Goal: Transaction & Acquisition: Book appointment/travel/reservation

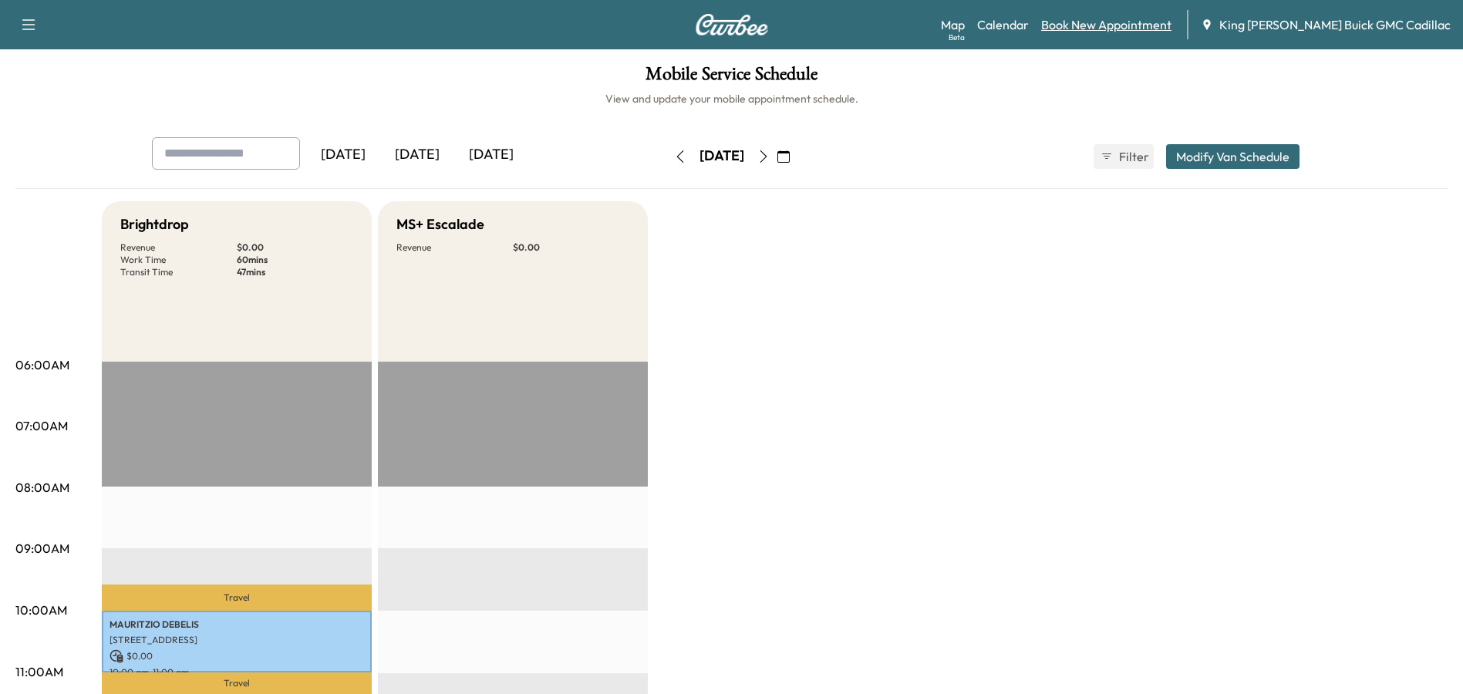
click at [1165, 26] on link "Book New Appointment" at bounding box center [1106, 24] width 130 height 19
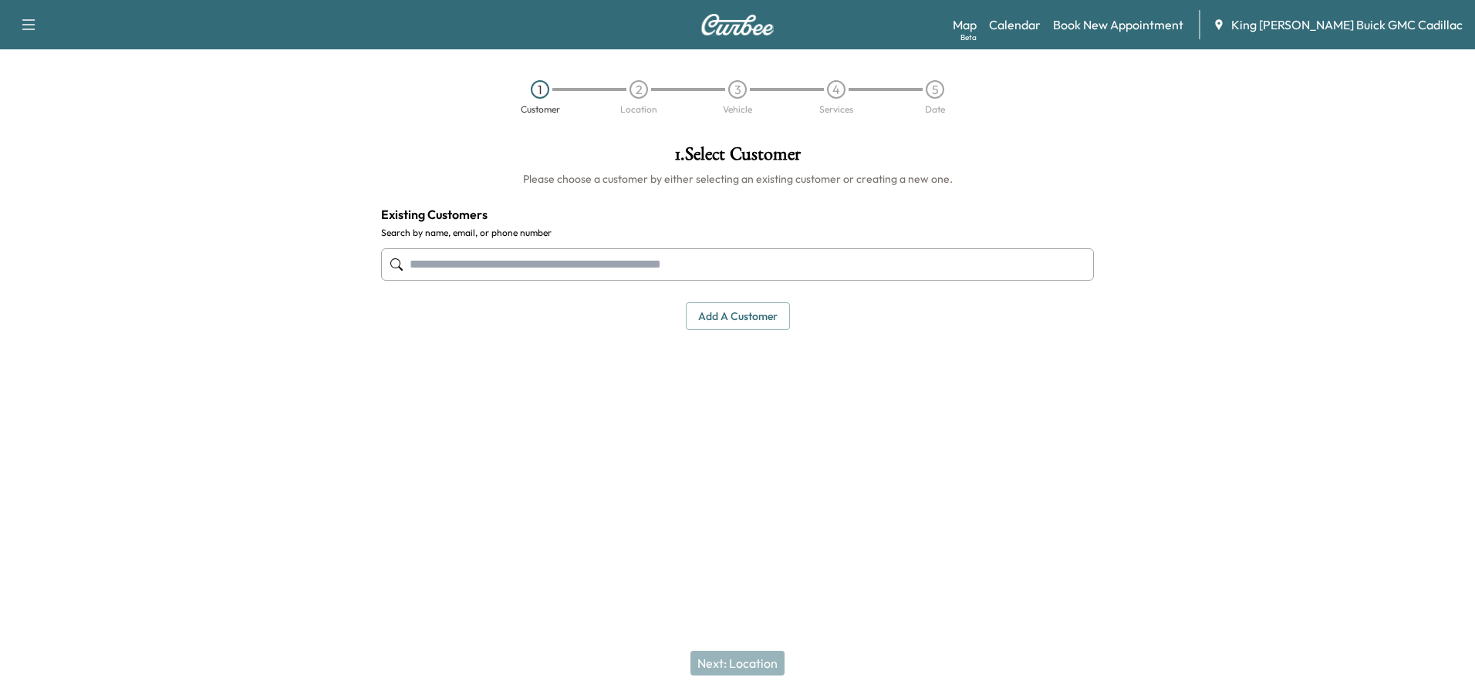
click at [555, 259] on input "text" at bounding box center [737, 264] width 713 height 32
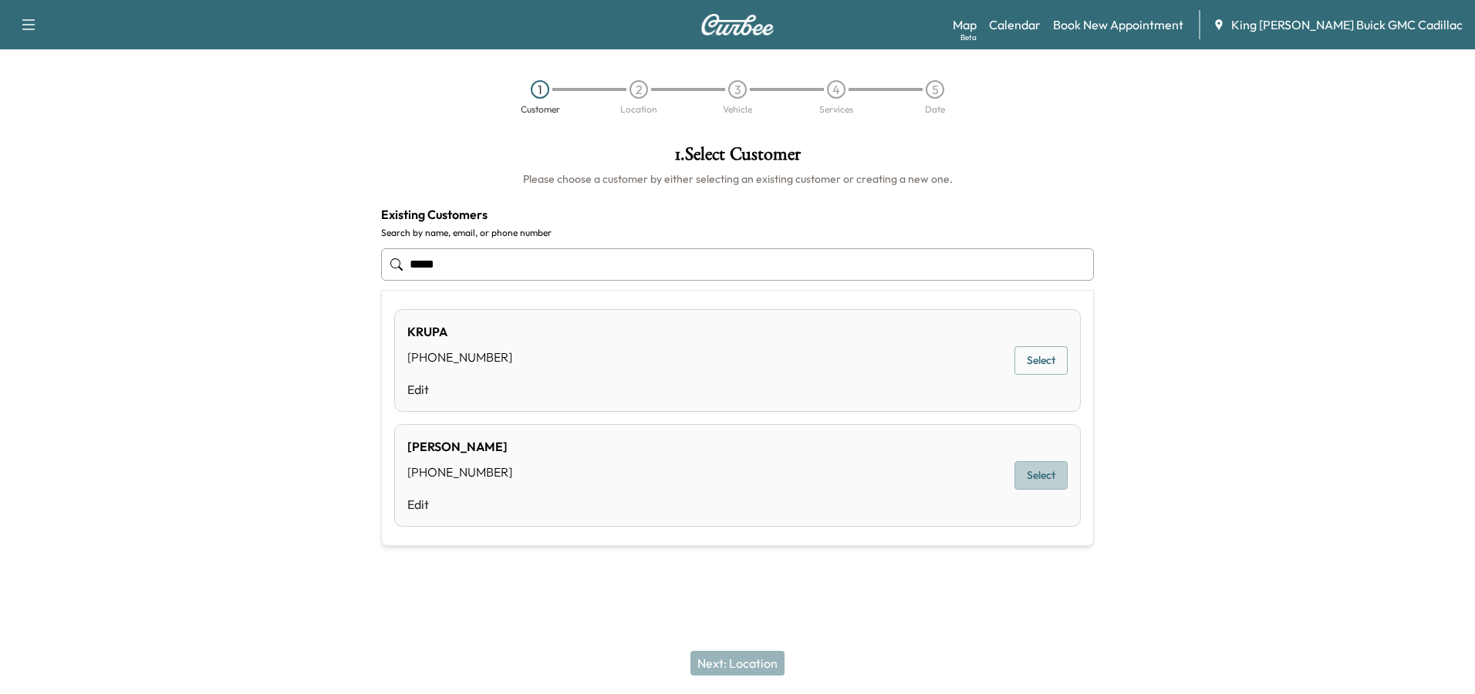
click at [1045, 478] on button "Select" at bounding box center [1040, 475] width 53 height 29
type input "*********"
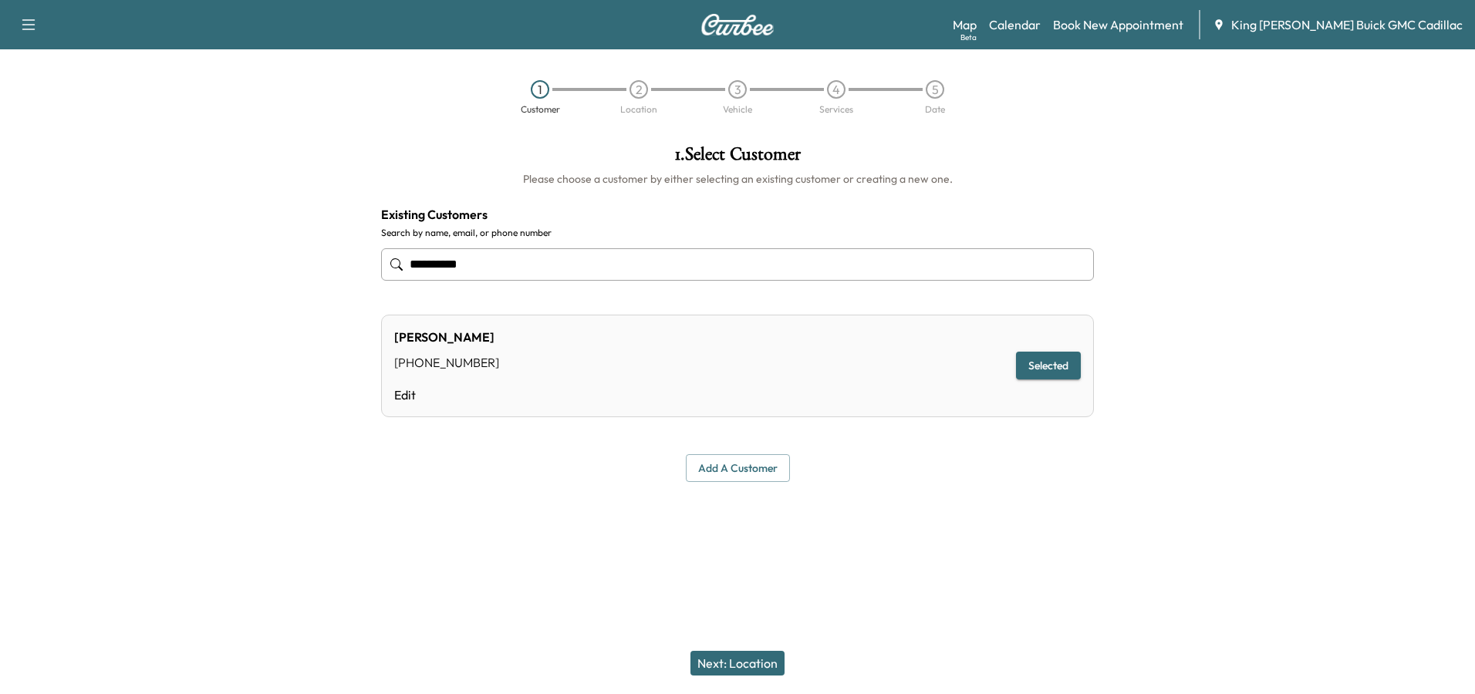
click at [1038, 371] on button "Selected" at bounding box center [1048, 366] width 65 height 29
click at [757, 657] on button "Next: Location" at bounding box center [737, 663] width 94 height 25
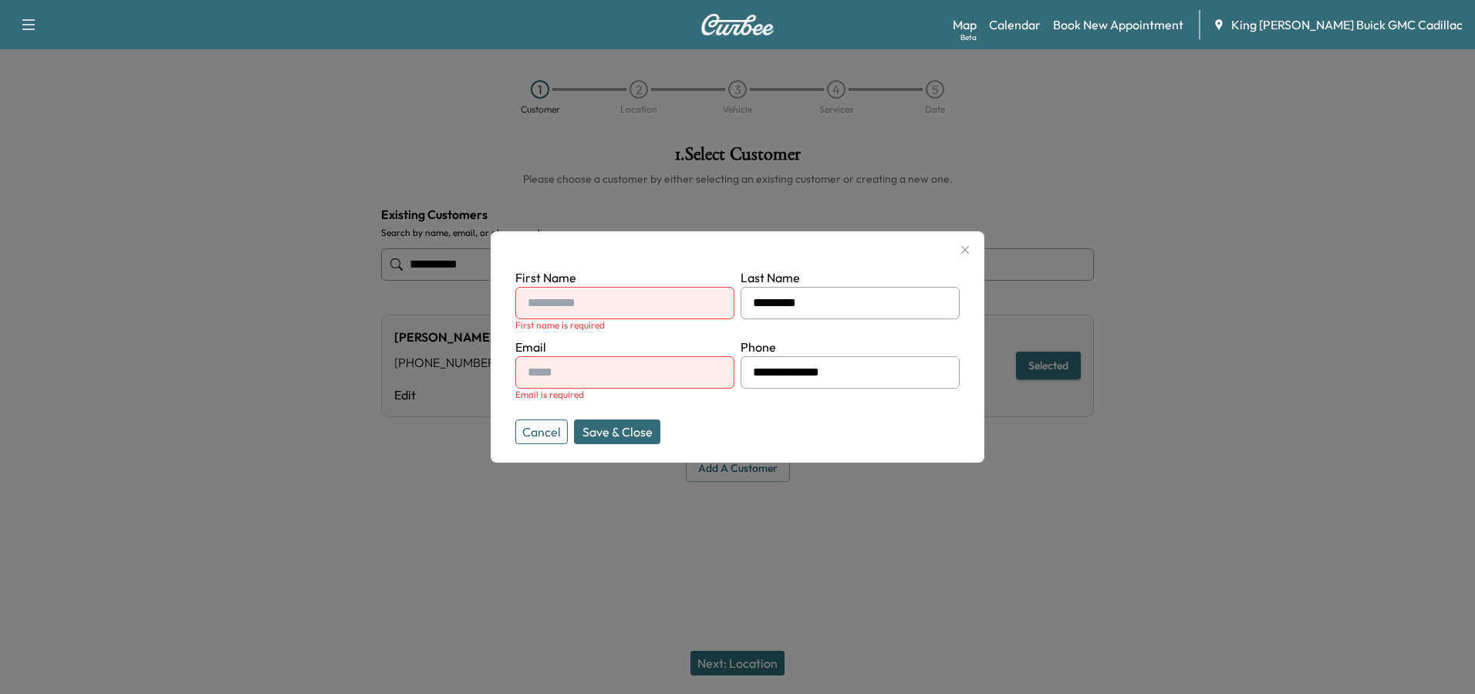
click at [604, 311] on input "text" at bounding box center [624, 303] width 219 height 32
click at [637, 263] on div "**********" at bounding box center [738, 346] width 494 height 231
click at [635, 309] on input "text" at bounding box center [624, 303] width 219 height 32
type input "***"
click at [592, 360] on input "text" at bounding box center [624, 372] width 219 height 32
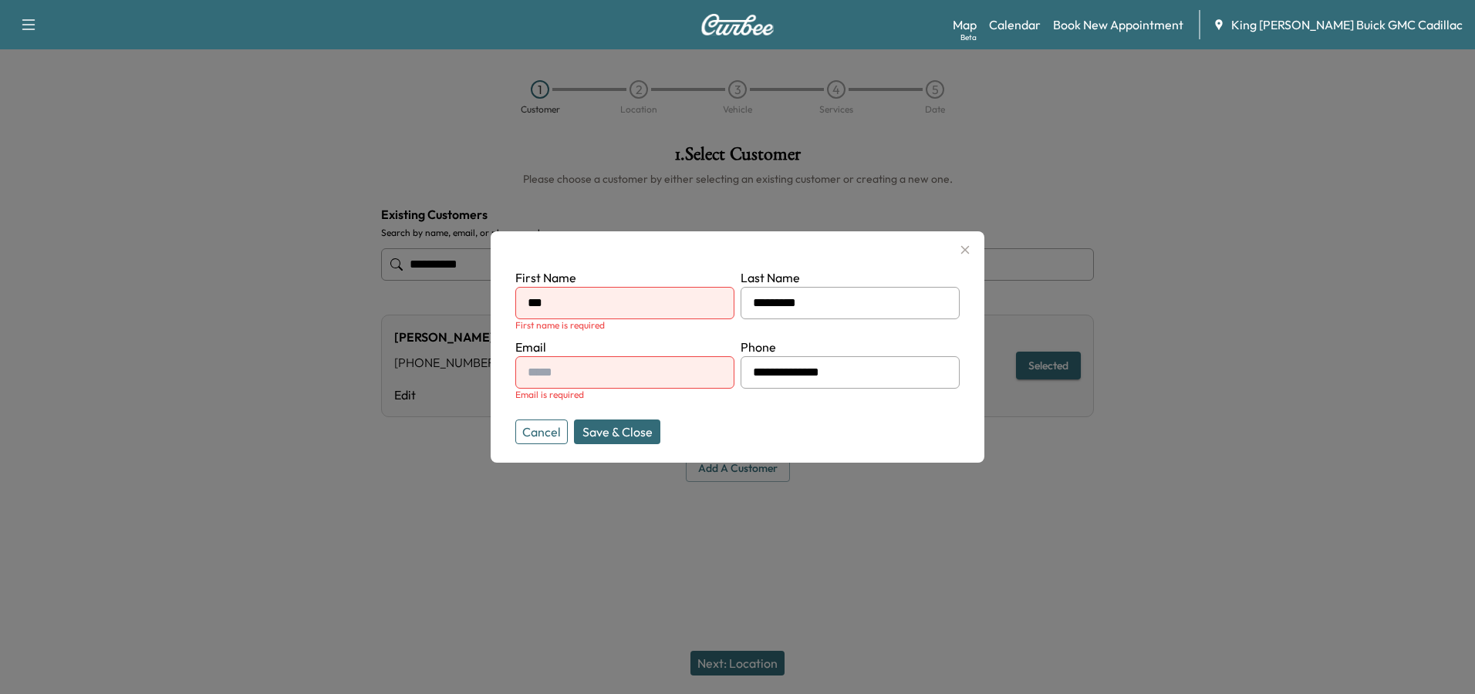
type input "**********"
click at [628, 430] on button "Save & Close" at bounding box center [617, 432] width 86 height 25
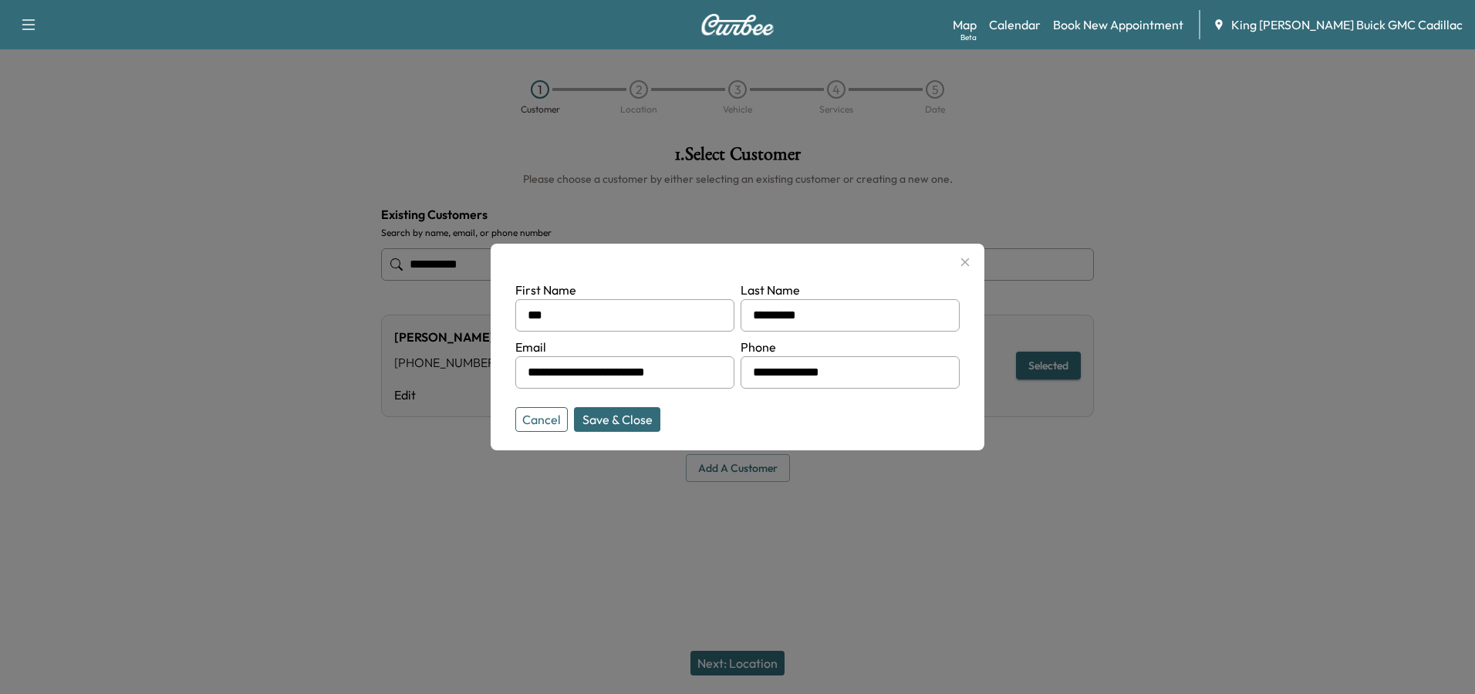
type input "**********"
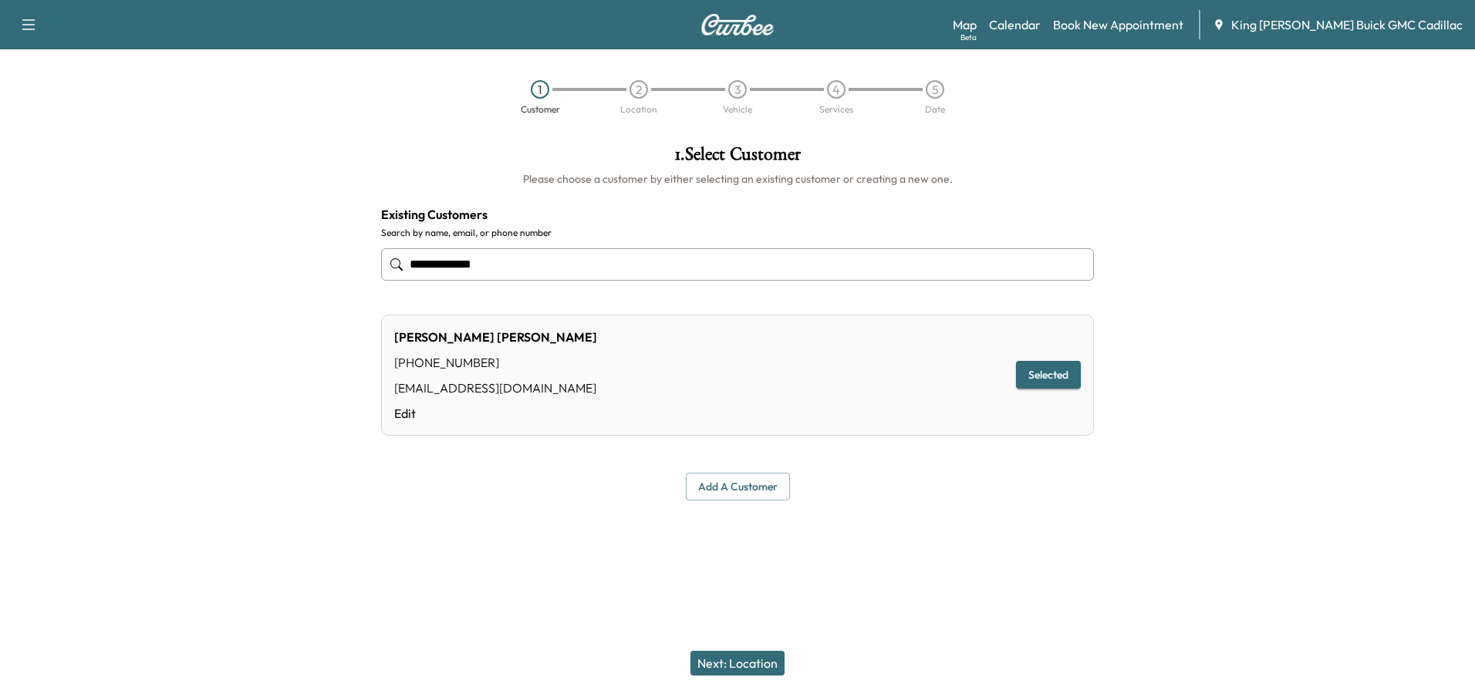
click at [753, 661] on button "Next: Location" at bounding box center [737, 663] width 94 height 25
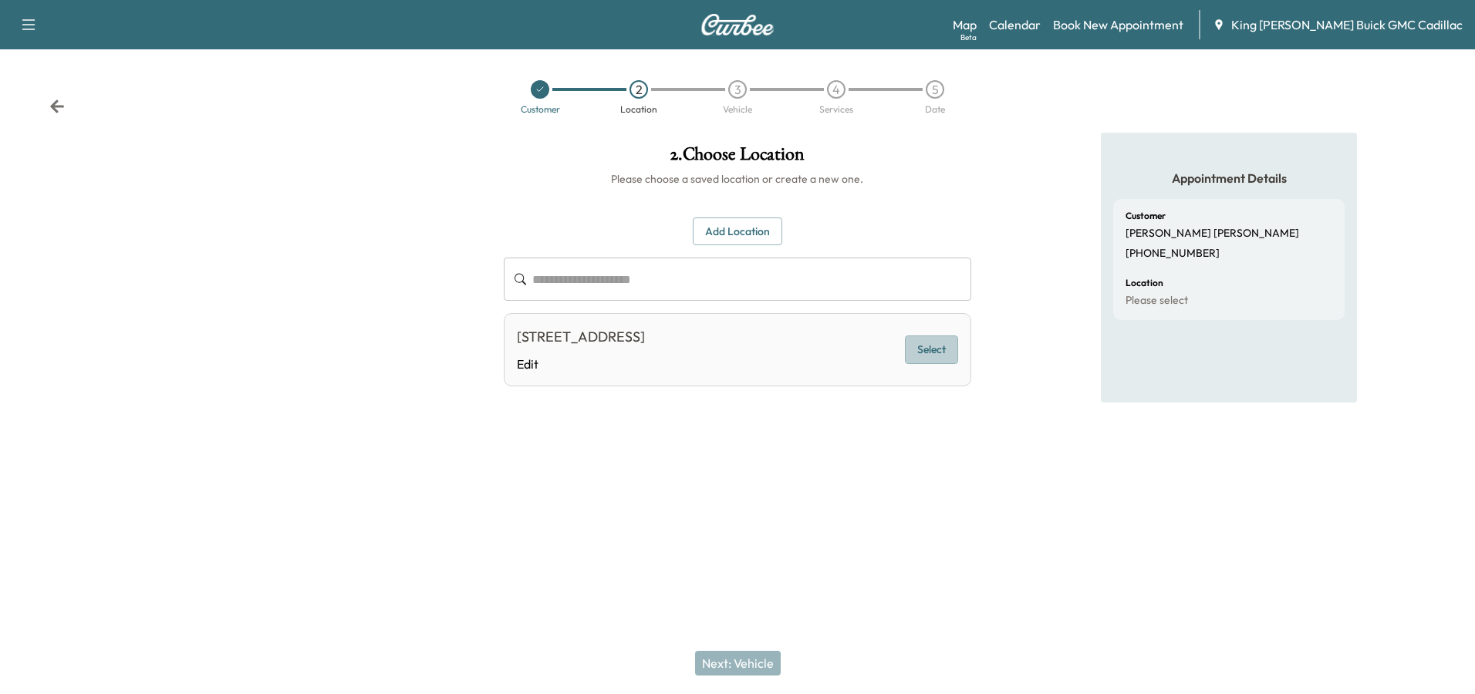
click at [948, 347] on button "Select" at bounding box center [931, 350] width 53 height 29
click at [921, 353] on button "Selected" at bounding box center [925, 350] width 65 height 29
click at [739, 657] on button "Next: Vehicle" at bounding box center [738, 663] width 86 height 25
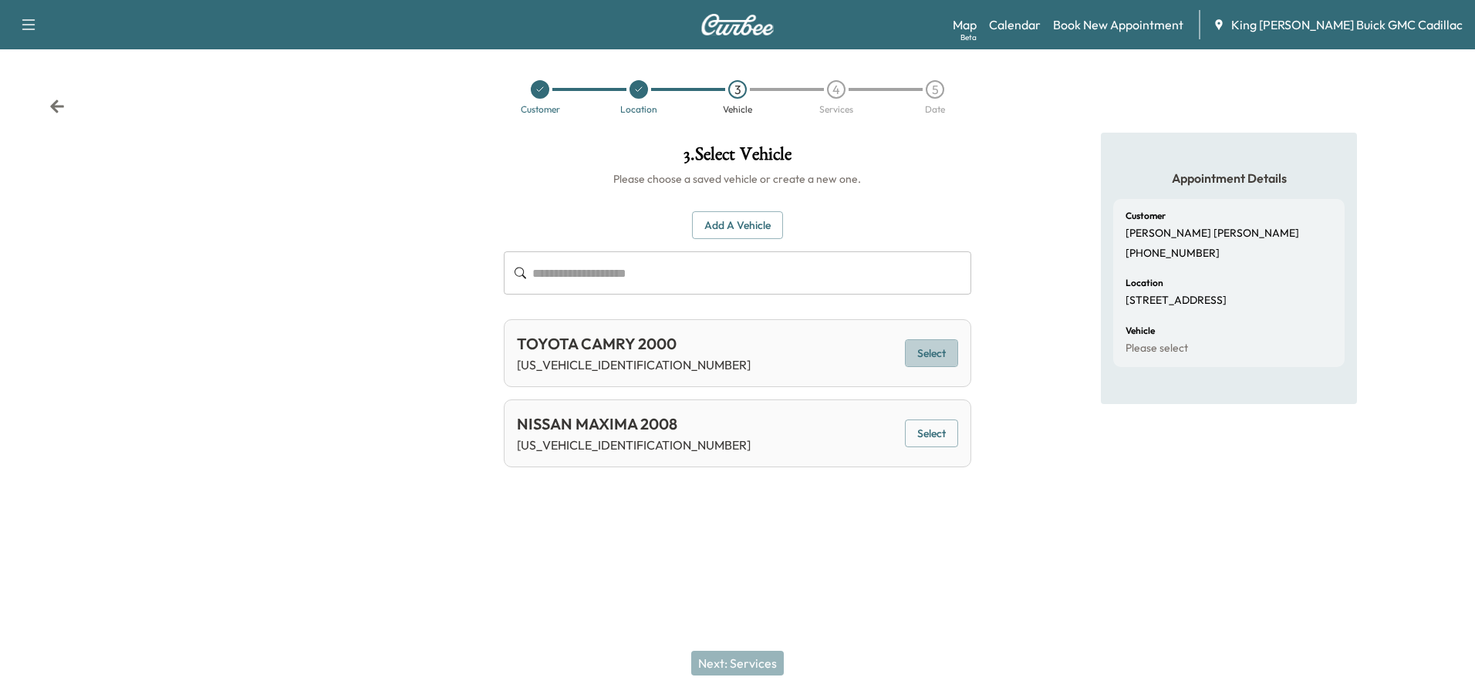
click at [942, 356] on button "Select" at bounding box center [931, 353] width 53 height 29
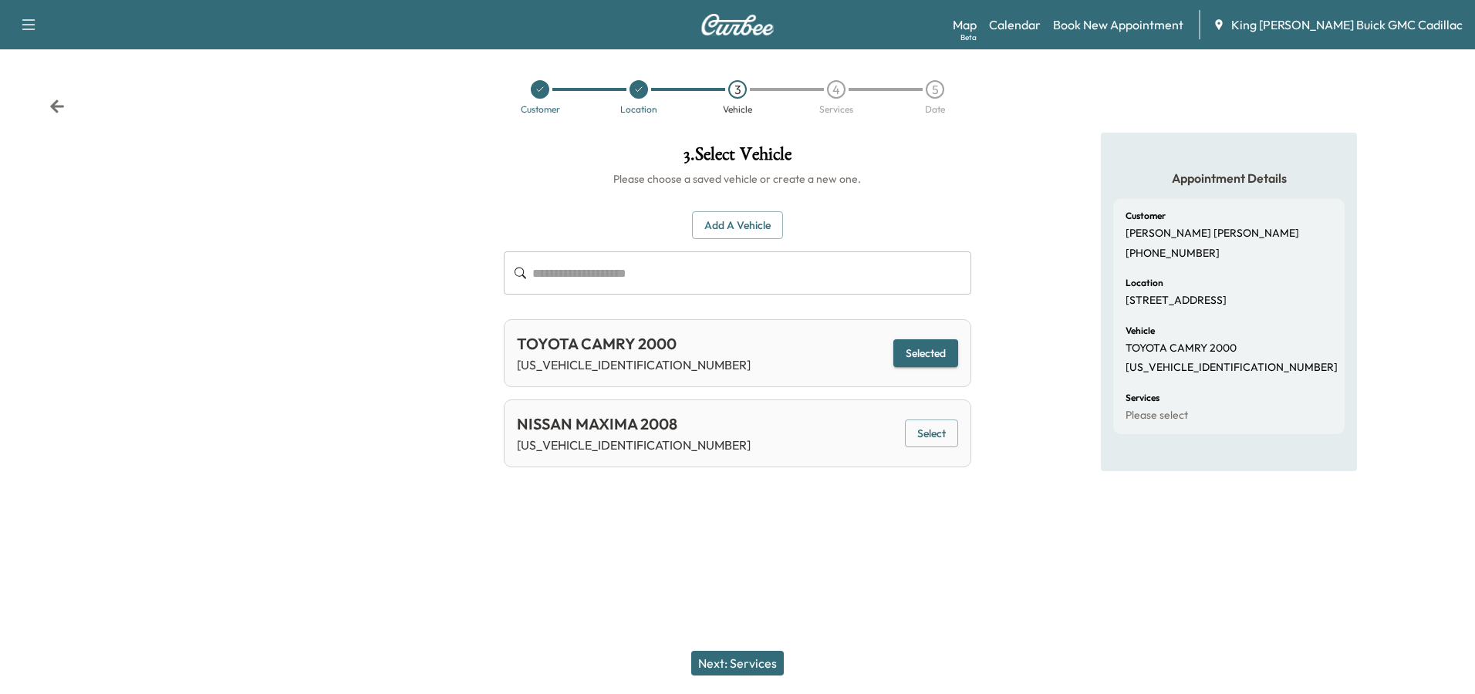
click at [731, 664] on button "Next: Services" at bounding box center [737, 663] width 93 height 25
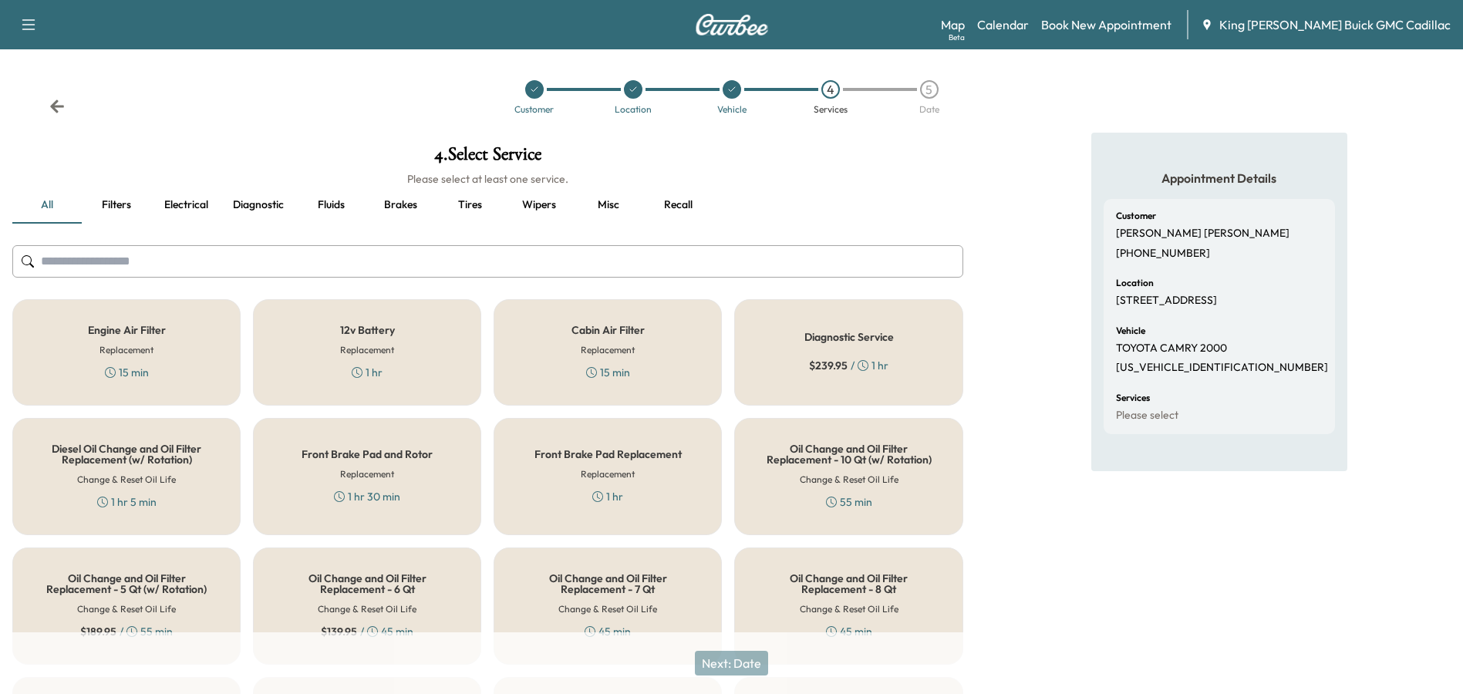
click at [117, 329] on h5 "Engine Air Filter" at bounding box center [127, 330] width 78 height 11
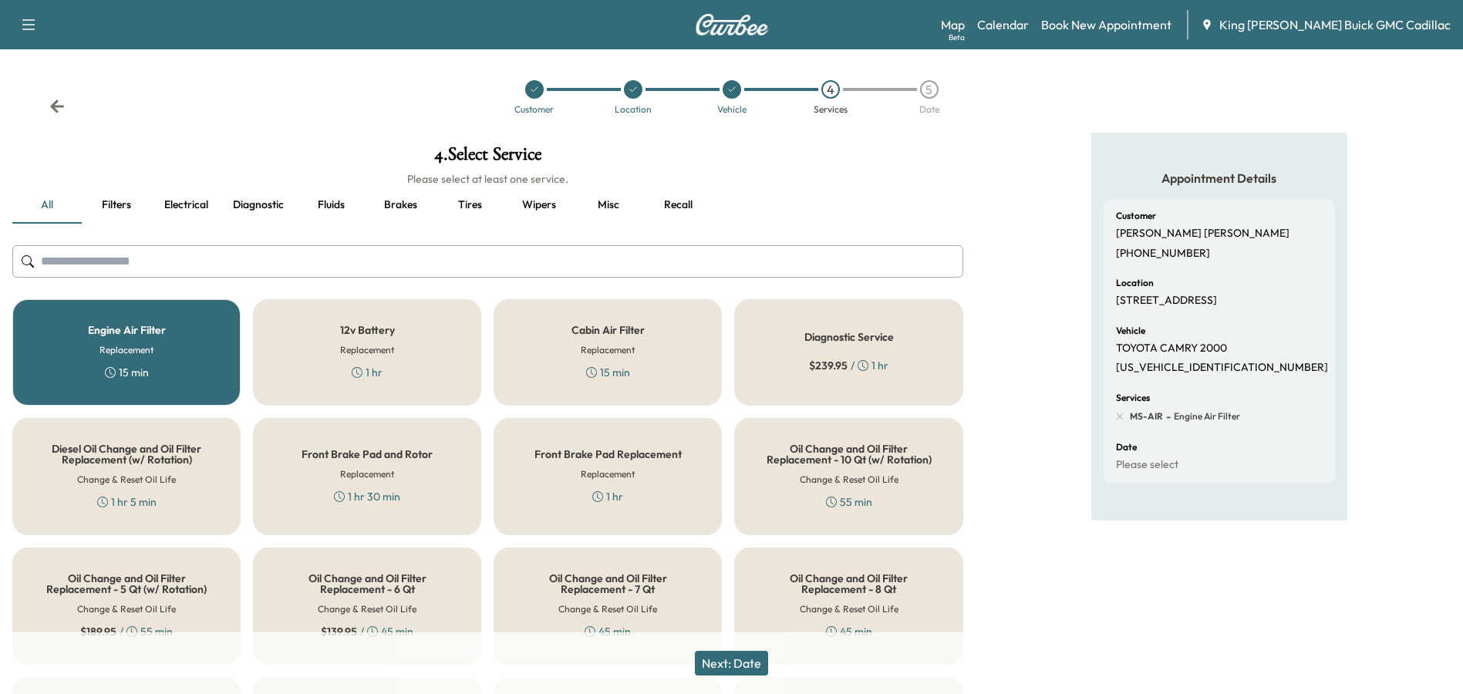
click at [746, 667] on button "Next: Date" at bounding box center [731, 663] width 73 height 25
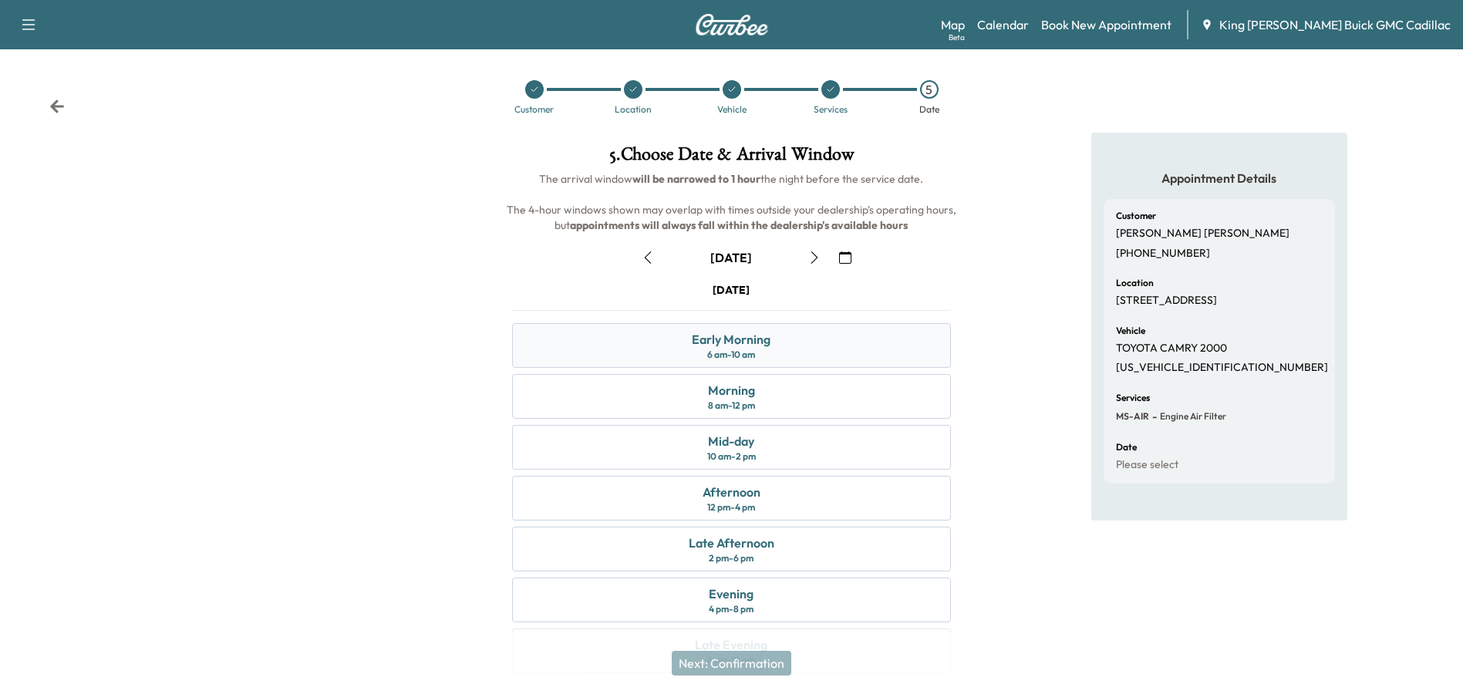
click at [753, 353] on div "6 am - 10 am" at bounding box center [731, 355] width 48 height 12
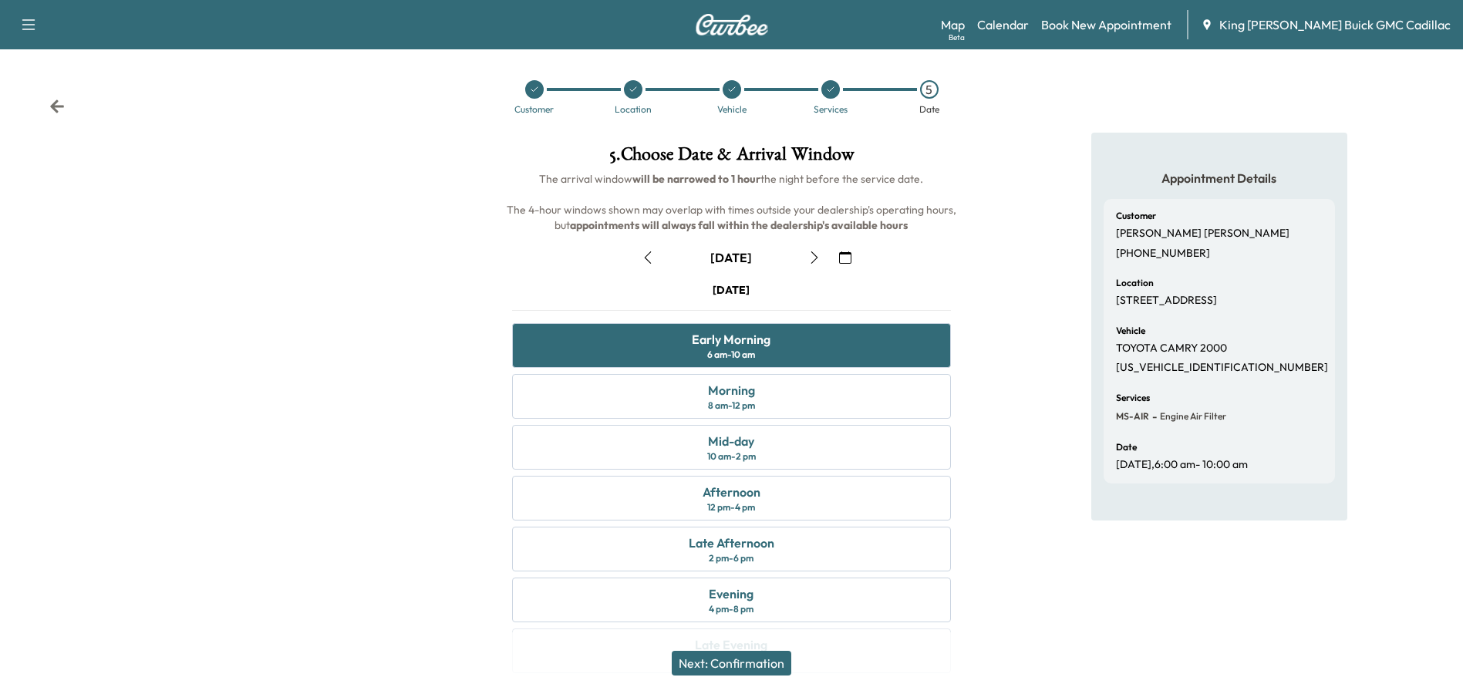
drag, startPoint x: 744, startPoint y: 662, endPoint x: 703, endPoint y: 648, distance: 43.2
click at [728, 658] on button "Next: Confirmation" at bounding box center [732, 663] width 120 height 25
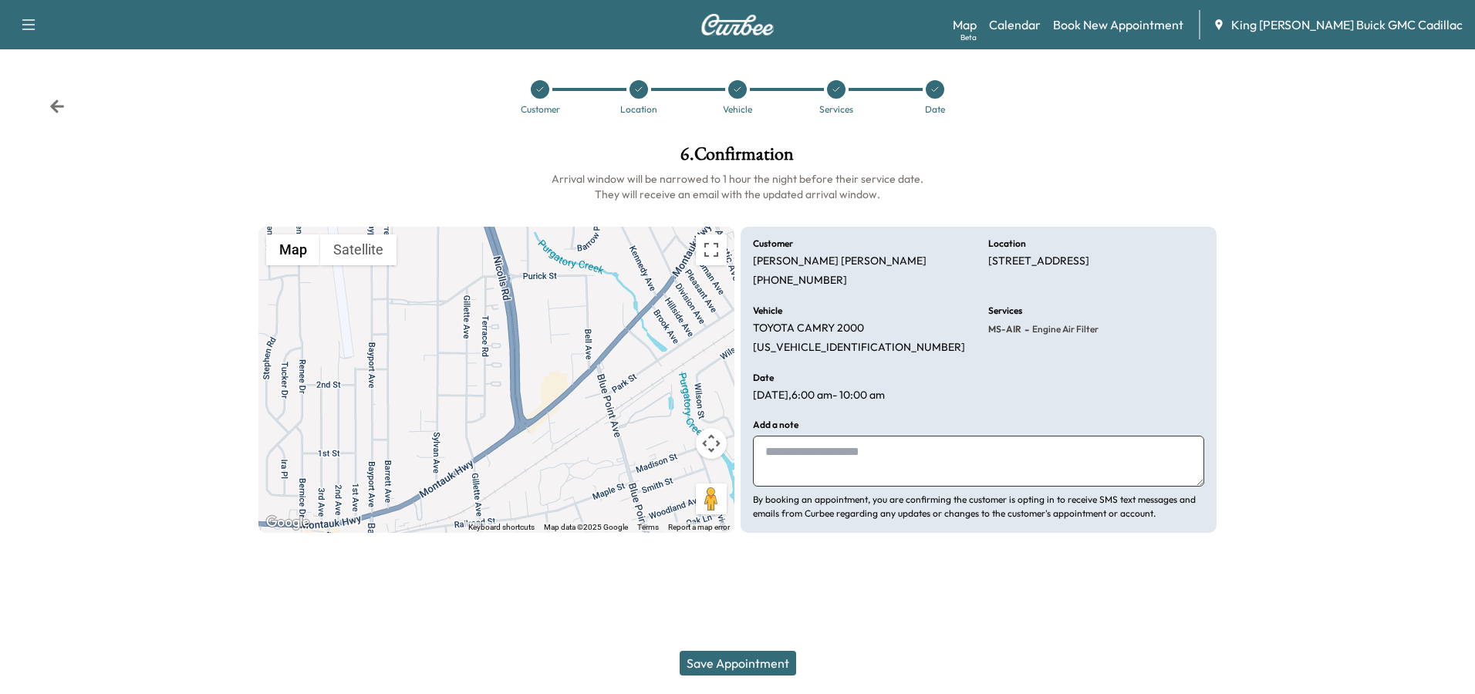
click at [832, 89] on icon at bounding box center [836, 89] width 9 height 9
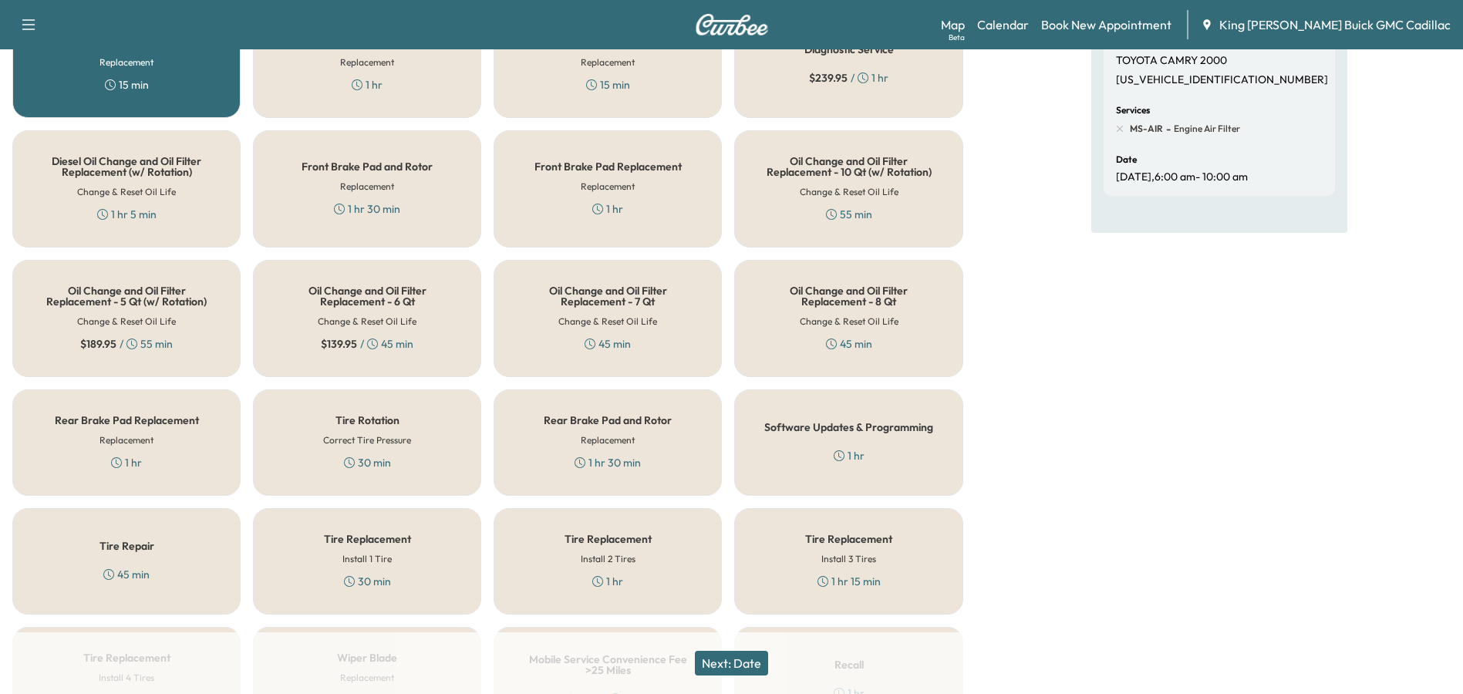
scroll to position [389, 0]
